Goal: Task Accomplishment & Management: Use online tool/utility

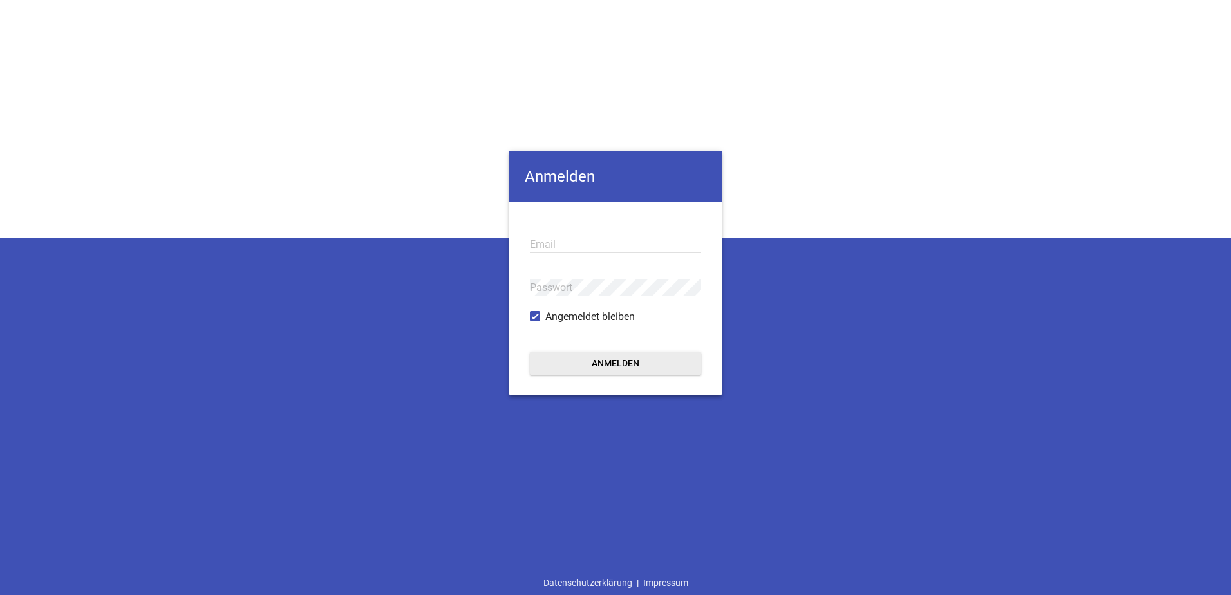
type input "[EMAIL_ADDRESS][DOMAIN_NAME]"
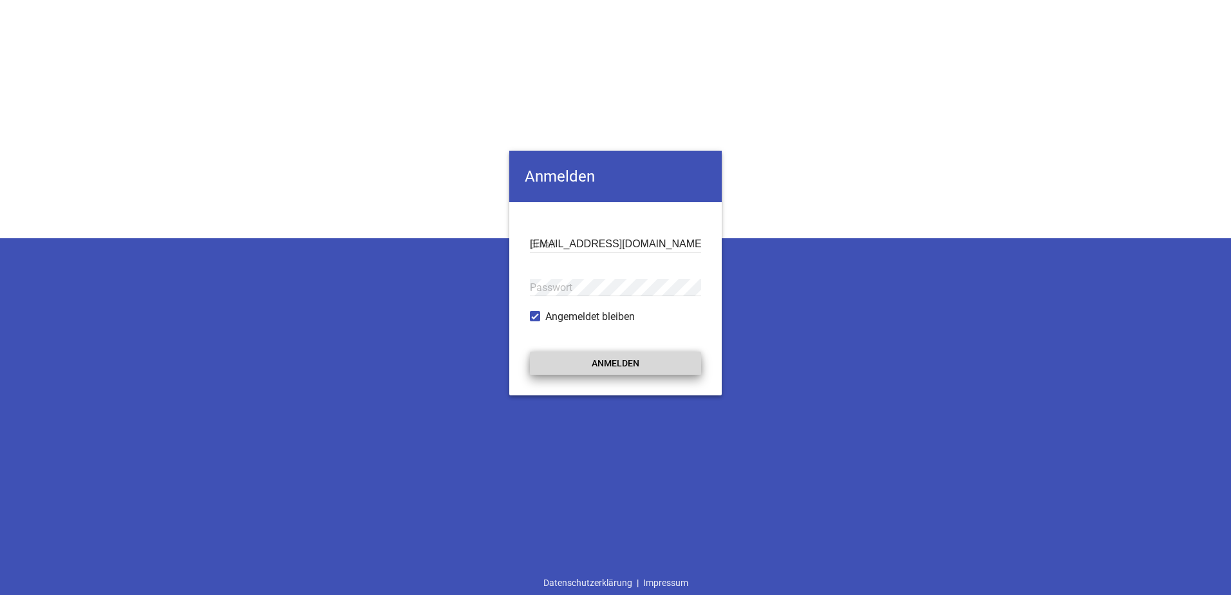
click at [604, 365] on button "Anmelden" at bounding box center [615, 363] width 171 height 23
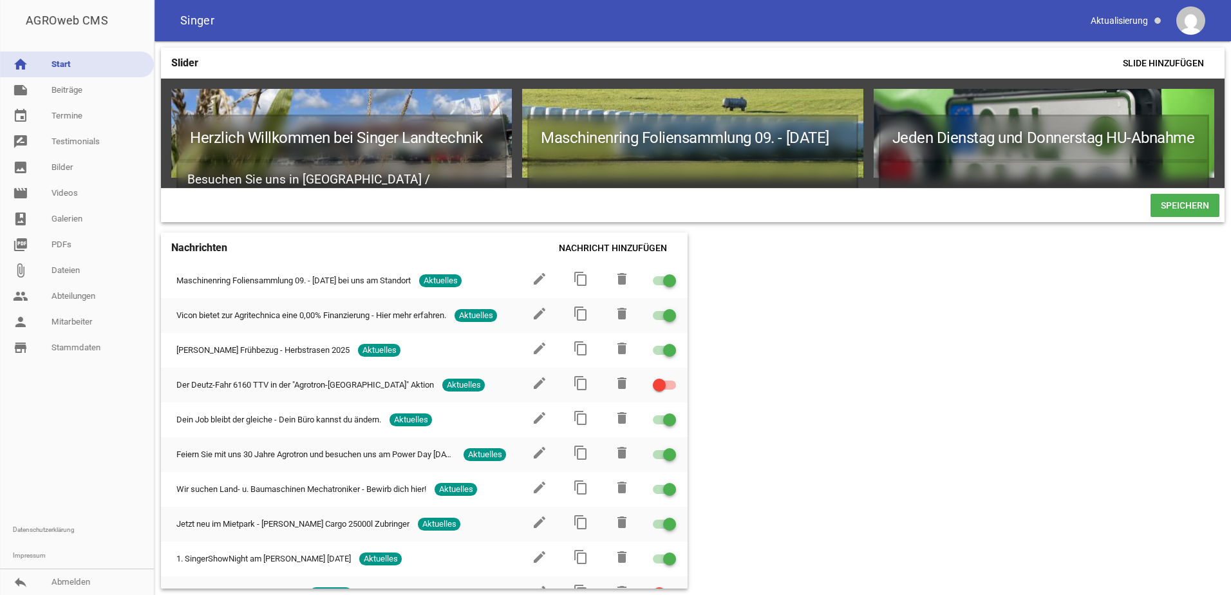
click at [495, 99] on icon "image" at bounding box center [496, 104] width 21 height 21
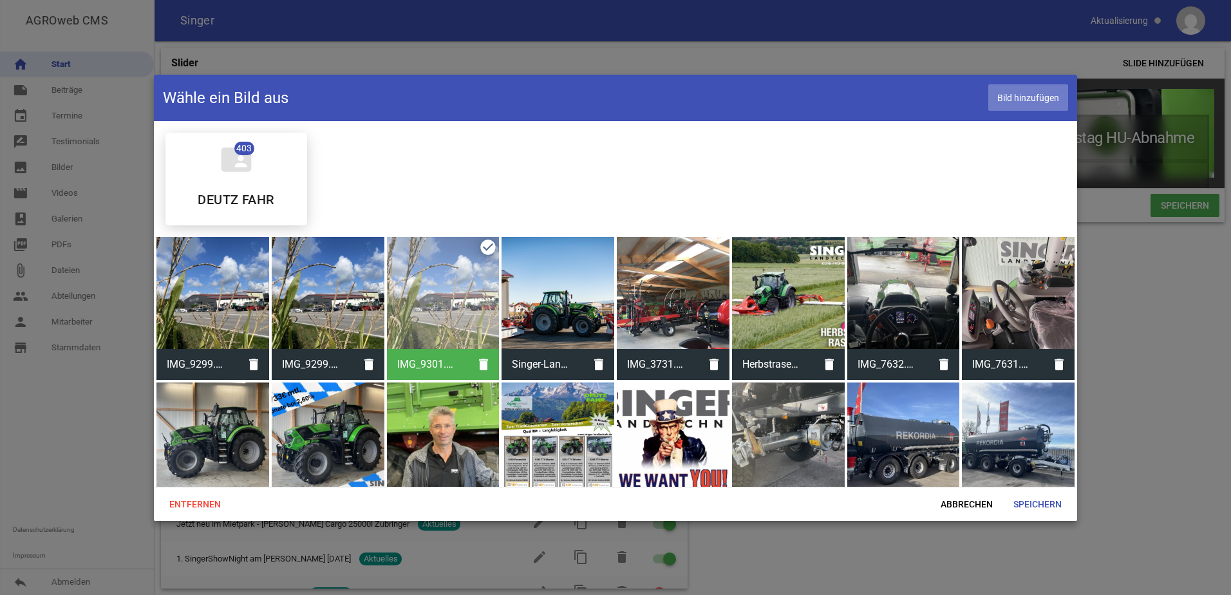
click at [1020, 100] on span "Bild hinzufügen" at bounding box center [1029, 97] width 80 height 26
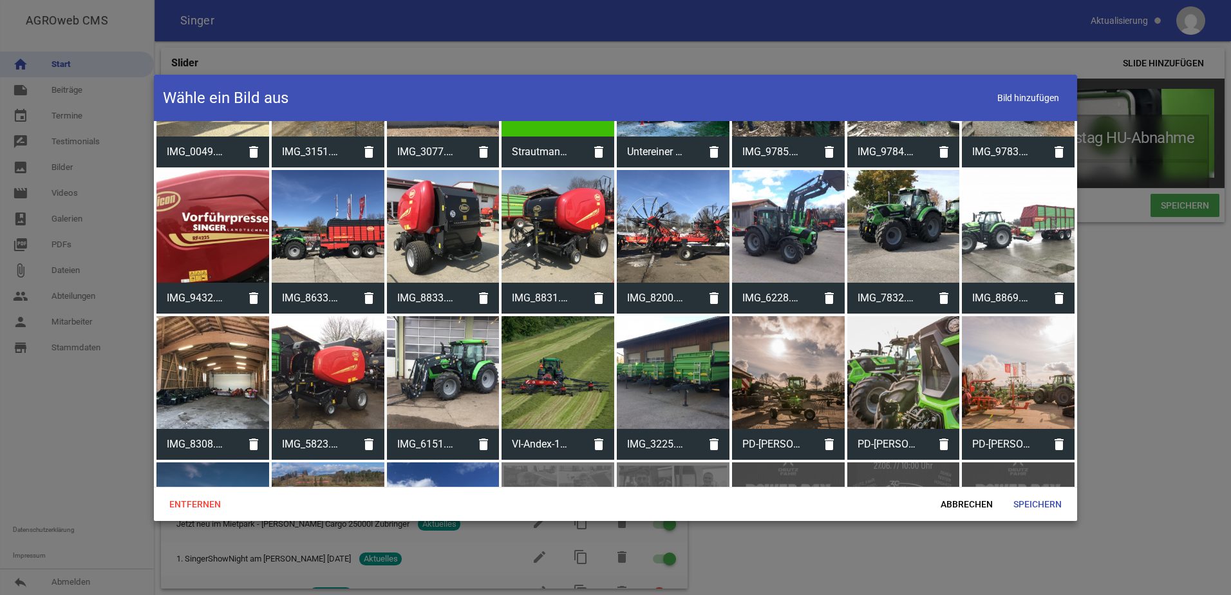
scroll to position [6119, 0]
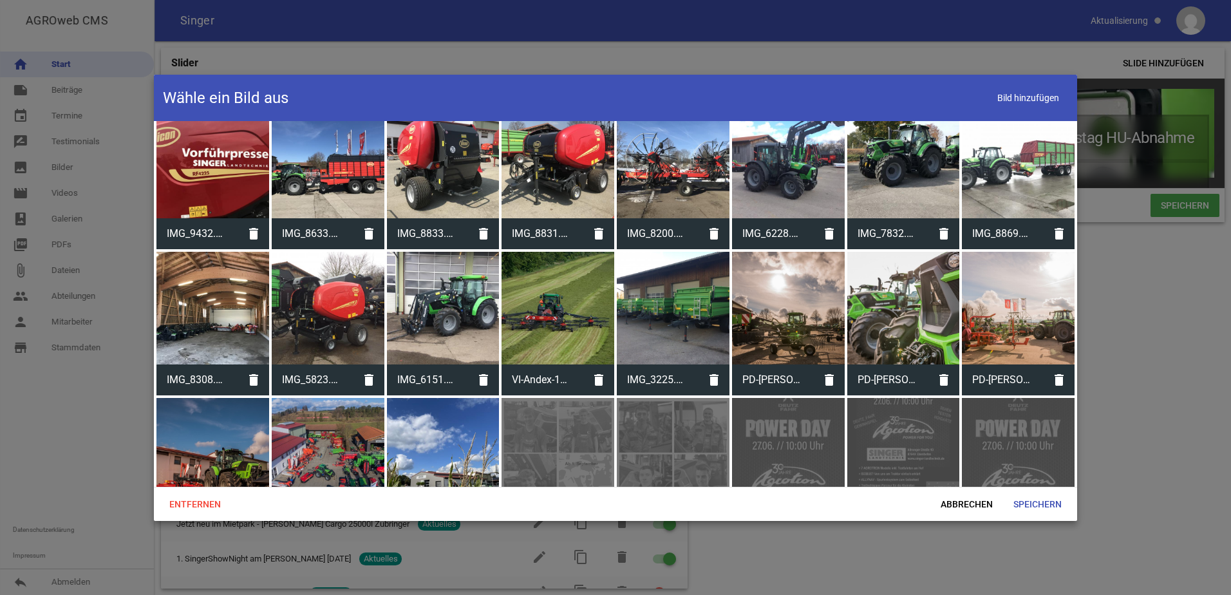
click at [461, 413] on div at bounding box center [443, 454] width 113 height 113
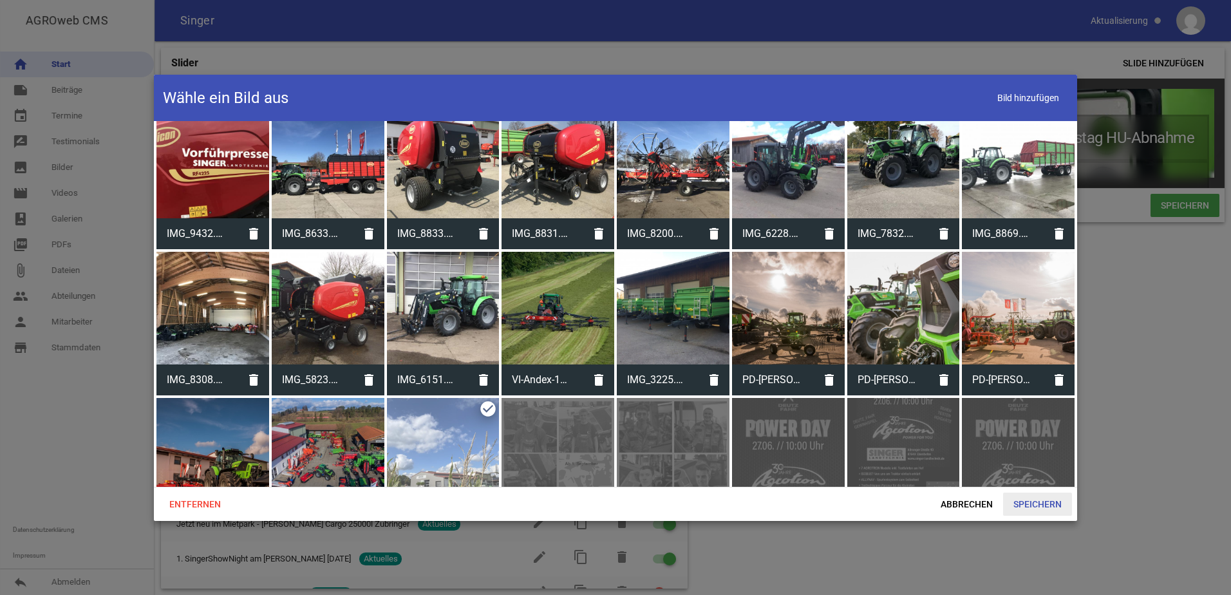
click at [1030, 506] on span "Speichern" at bounding box center [1037, 504] width 69 height 23
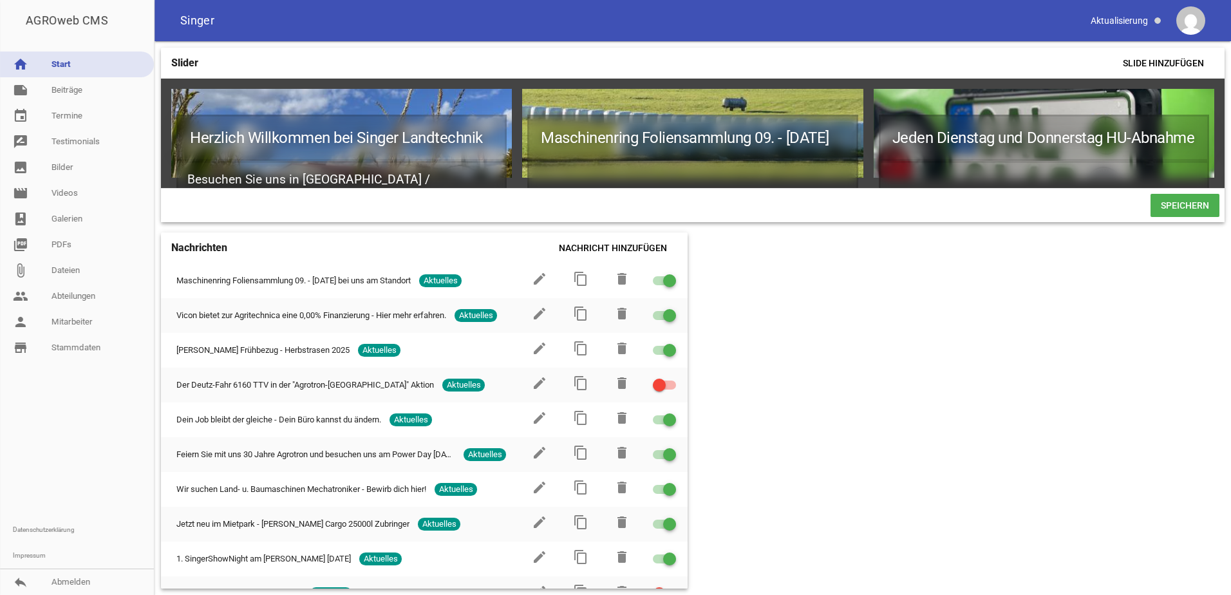
click at [473, 103] on icon "crop" at bounding box center [474, 104] width 21 height 21
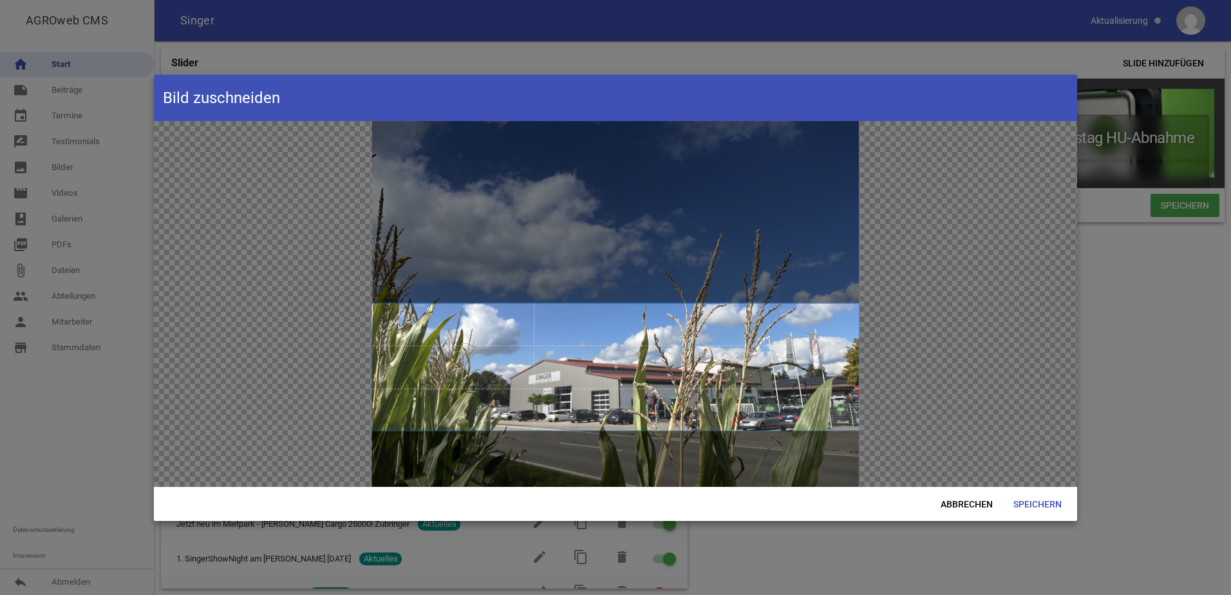
click at [549, 352] on span at bounding box center [616, 366] width 488 height 127
click at [1052, 504] on span "Speichern" at bounding box center [1037, 504] width 69 height 23
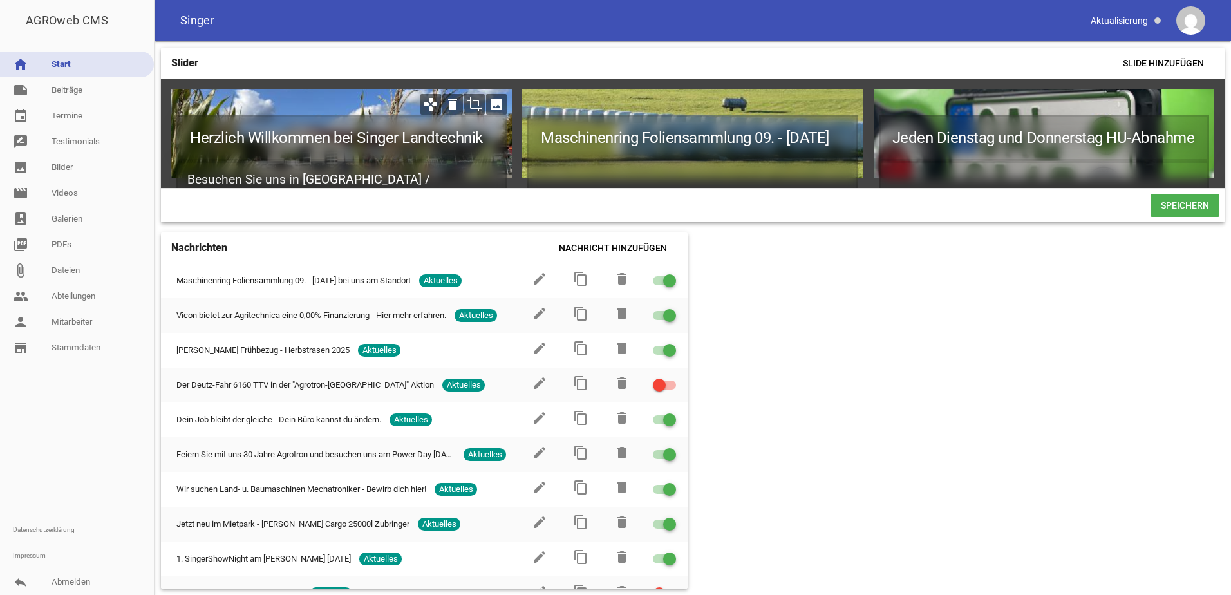
click at [475, 104] on icon "crop" at bounding box center [474, 104] width 21 height 21
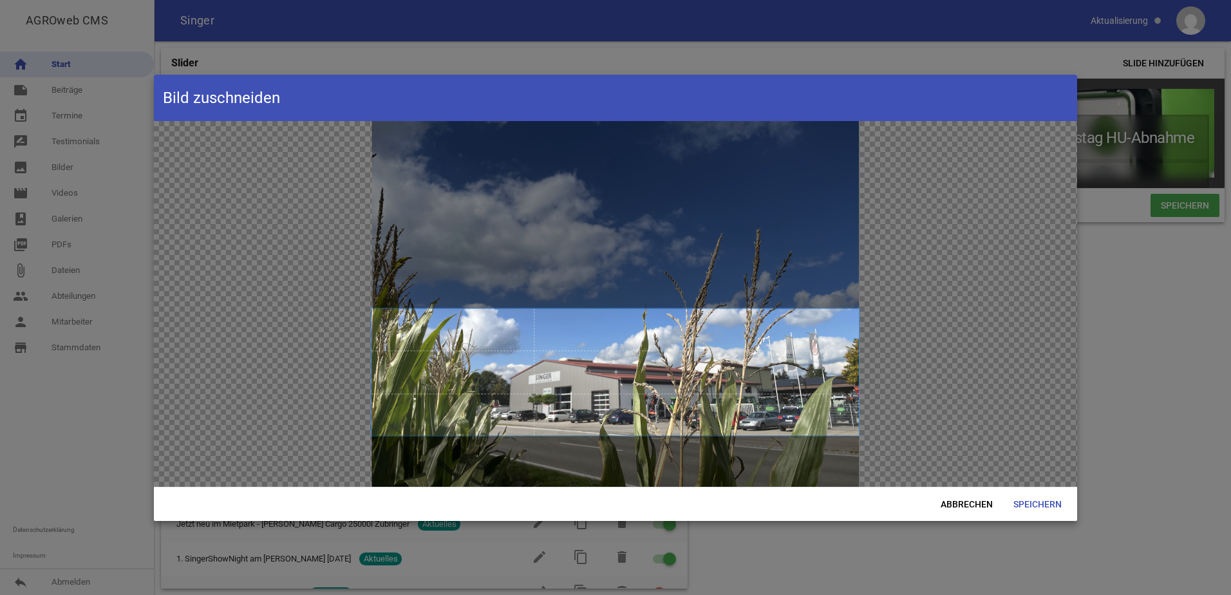
click at [625, 426] on span at bounding box center [616, 372] width 488 height 127
click at [1038, 509] on span "Speichern" at bounding box center [1037, 504] width 69 height 23
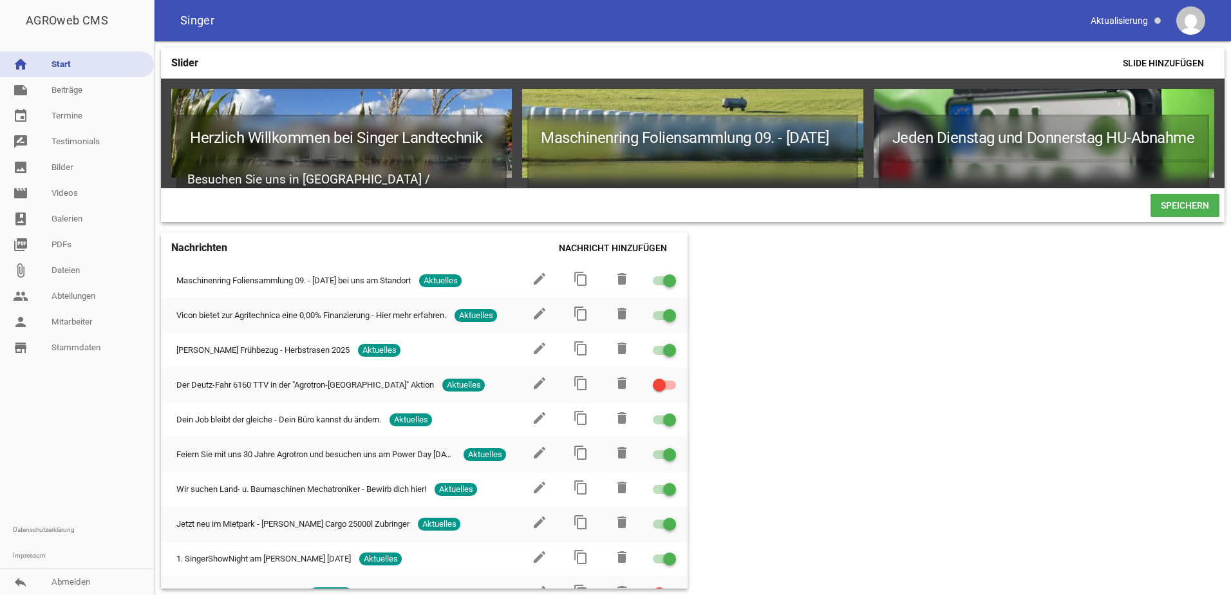
click at [1180, 213] on span "Speichern" at bounding box center [1185, 205] width 69 height 23
click at [730, 202] on div at bounding box center [658, 205] width 985 height 23
click at [1165, 214] on span "Speichern" at bounding box center [1185, 205] width 69 height 23
